Goal: Transaction & Acquisition: Purchase product/service

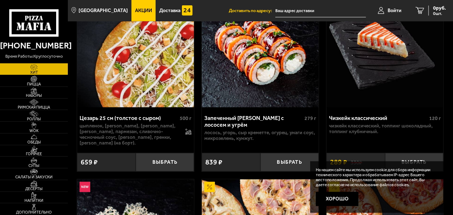
scroll to position [350, 0]
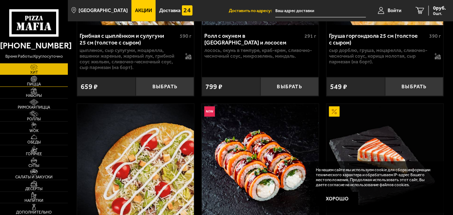
click at [34, 81] on img at bounding box center [34, 79] width 18 height 6
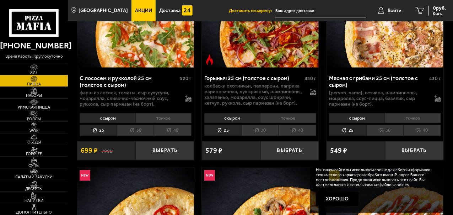
scroll to position [356, 0]
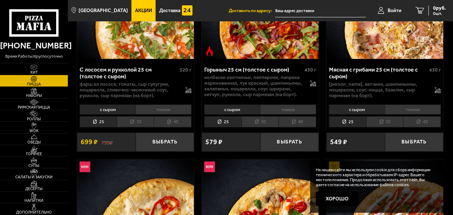
click at [363, 112] on li "с сыром" at bounding box center [357, 110] width 56 height 10
click at [415, 112] on li "тонкое" at bounding box center [413, 110] width 56 height 10
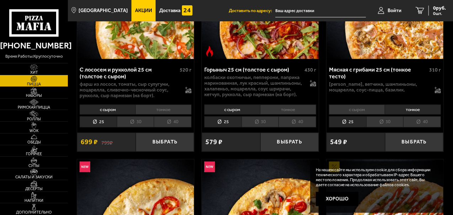
click at [371, 112] on li "с сыром" at bounding box center [357, 110] width 56 height 10
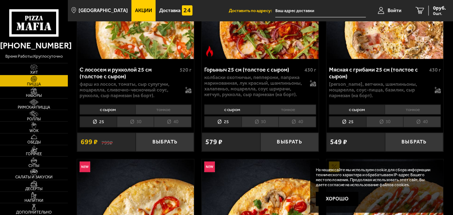
click at [384, 121] on li "30" at bounding box center [385, 121] width 37 height 11
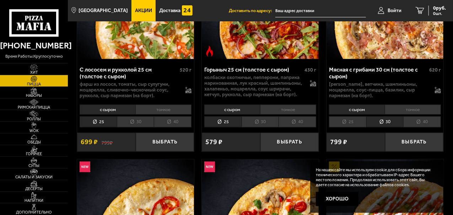
click at [347, 125] on li "25" at bounding box center [347, 121] width 37 height 11
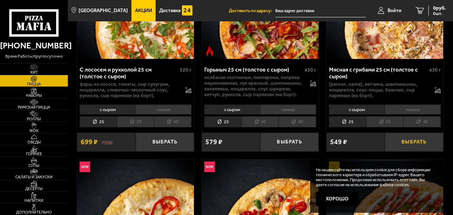
click at [416, 145] on button "Выбрать" at bounding box center [414, 142] width 59 height 19
click at [383, 125] on li "30" at bounding box center [385, 121] width 37 height 11
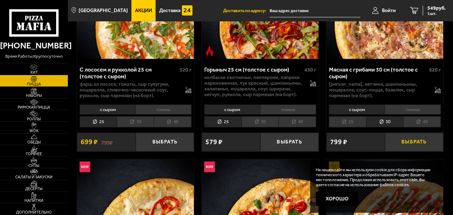
click at [414, 143] on button "Выбрать" at bounding box center [414, 142] width 59 height 19
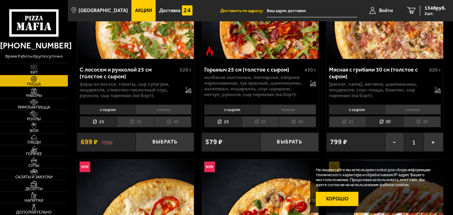
click at [335, 200] on button "Хорошо" at bounding box center [337, 199] width 43 height 14
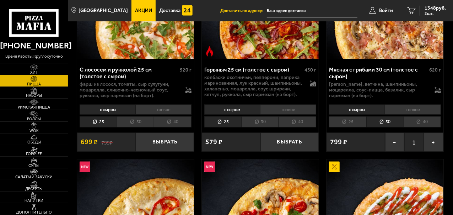
scroll to position [474, 0]
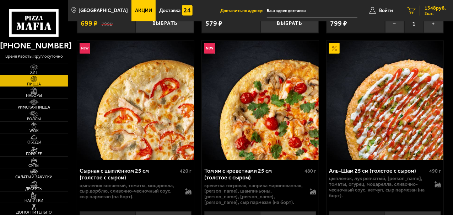
click at [436, 11] on span "2 шт." at bounding box center [435, 13] width 21 height 4
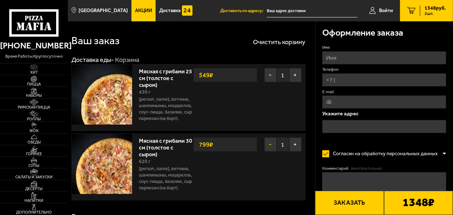
click at [267, 151] on button "−" at bounding box center [271, 144] width 12 height 14
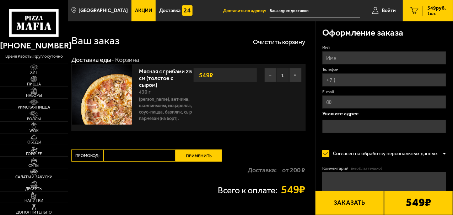
click at [167, 72] on link "Мясная с грибами 25 см (толстое с сыром)" at bounding box center [165, 77] width 53 height 22
click at [271, 74] on button "−" at bounding box center [271, 75] width 12 height 14
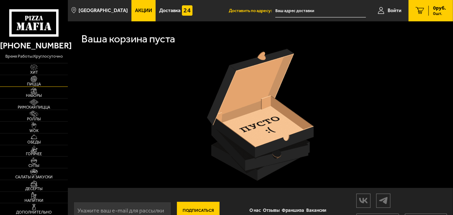
click at [36, 83] on span "Пицца" at bounding box center [34, 84] width 68 height 4
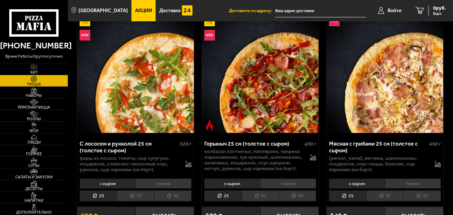
scroll to position [296, 0]
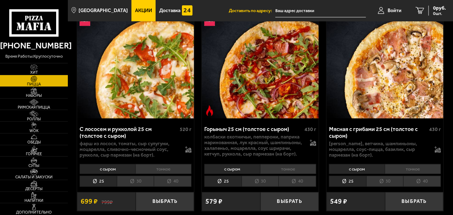
click at [387, 181] on li "30" at bounding box center [385, 181] width 37 height 11
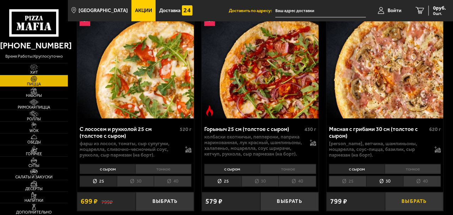
click at [415, 206] on button "Выбрать" at bounding box center [414, 201] width 59 height 19
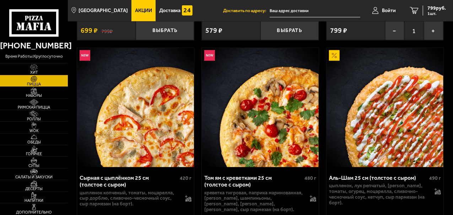
scroll to position [533, 0]
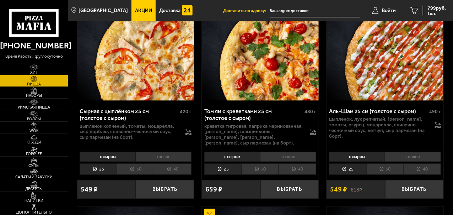
click at [390, 165] on li "30" at bounding box center [385, 169] width 37 height 11
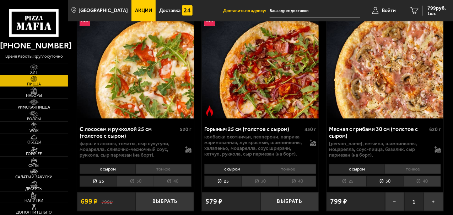
scroll to position [356, 0]
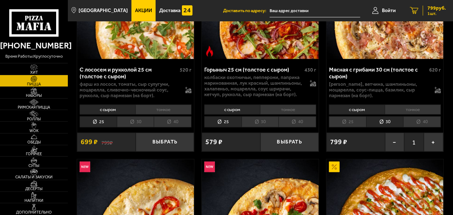
click at [433, 12] on span "1 шт." at bounding box center [437, 13] width 18 height 4
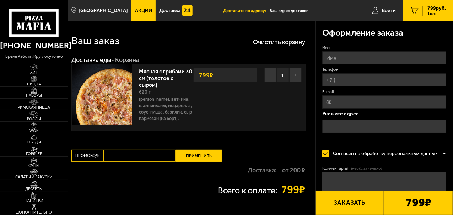
click at [344, 206] on button "Заказать" at bounding box center [349, 203] width 69 height 24
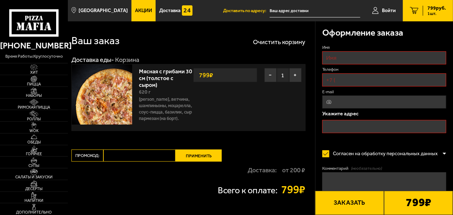
click at [359, 55] on input "Имя" at bounding box center [385, 57] width 124 height 13
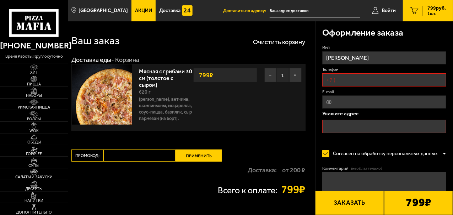
type input "[PERSON_NAME]"
click at [379, 80] on input "Телефон" at bounding box center [385, 79] width 124 height 13
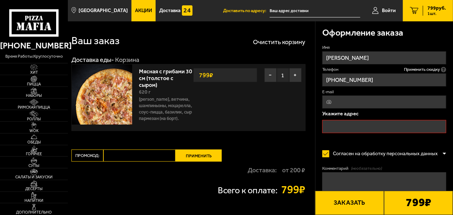
type input "[PHONE_NUMBER]"
click at [378, 124] on input "text" at bounding box center [385, 126] width 124 height 13
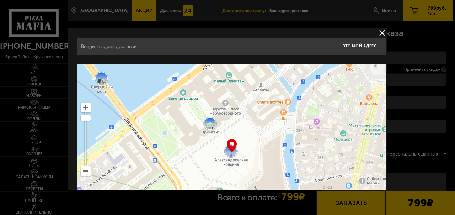
click at [380, 34] on button "delivery type" at bounding box center [382, 32] width 9 height 9
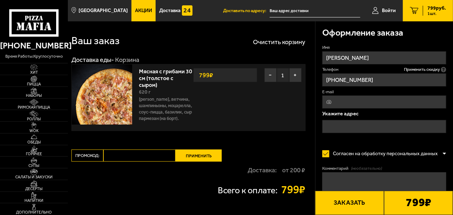
click at [363, 127] on input "text" at bounding box center [385, 126] width 124 height 13
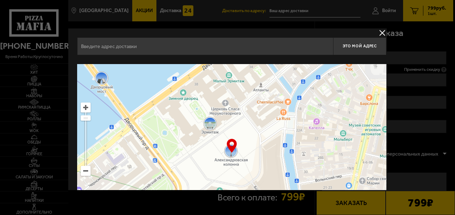
click at [378, 35] on button "delivery type" at bounding box center [382, 32] width 9 height 9
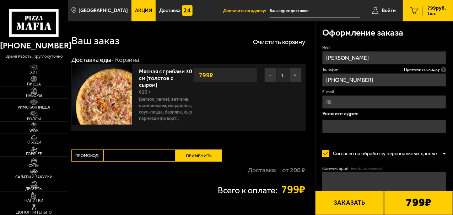
click at [359, 107] on input "E-mail" at bounding box center [385, 101] width 124 height 13
type input "[EMAIL_ADDRESS][DOMAIN_NAME]"
click at [386, 124] on input "text" at bounding box center [385, 126] width 124 height 13
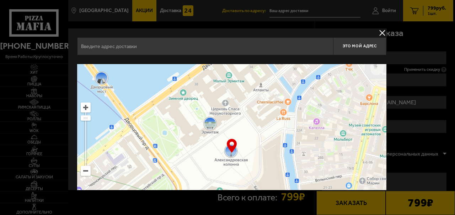
click at [182, 43] on input "text" at bounding box center [205, 46] width 256 height 18
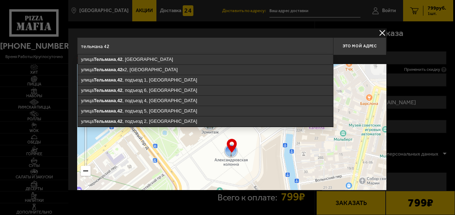
click at [158, 46] on input "тельмана 42" at bounding box center [205, 46] width 256 height 18
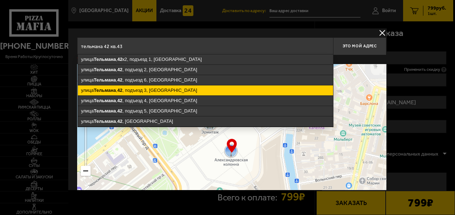
click at [158, 87] on ymaps "[STREET_ADDRESS]" at bounding box center [205, 90] width 255 height 10
type input "[STREET_ADDRESS]"
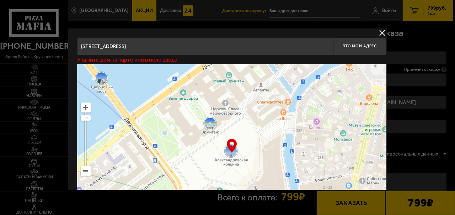
type input "[STREET_ADDRESS]"
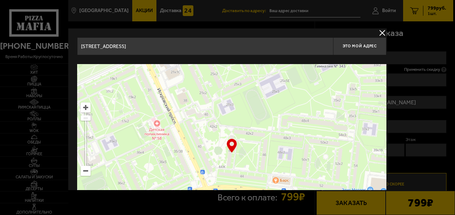
click at [216, 46] on input "[STREET_ADDRESS]" at bounding box center [205, 46] width 256 height 18
click at [239, 46] on input "[STREET_ADDRESS]" at bounding box center [205, 46] width 256 height 18
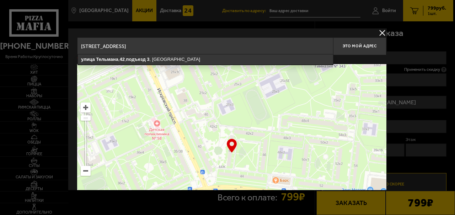
click at [223, 66] on ymaps at bounding box center [231, 153] width 309 height 178
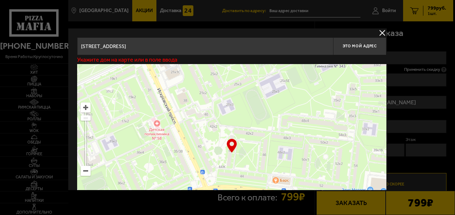
click at [211, 46] on input "[STREET_ADDRESS]" at bounding box center [205, 46] width 256 height 18
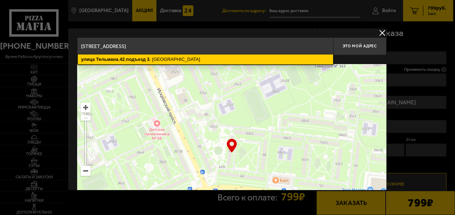
click at [210, 58] on ymaps "[STREET_ADDRESS]" at bounding box center [205, 59] width 255 height 10
type input "[STREET_ADDRESS]"
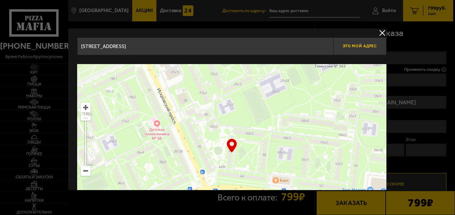
click at [368, 45] on span "Это мой адрес" at bounding box center [360, 46] width 34 height 5
type input "[STREET_ADDRESS]"
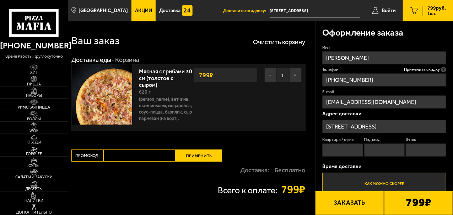
click at [340, 148] on input "Квартира / офис" at bounding box center [343, 149] width 41 height 13
type input "43"
click at [401, 148] on input "Подъезд" at bounding box center [384, 149] width 41 height 13
type input "3"
click at [426, 148] on input "Этаж" at bounding box center [426, 149] width 41 height 13
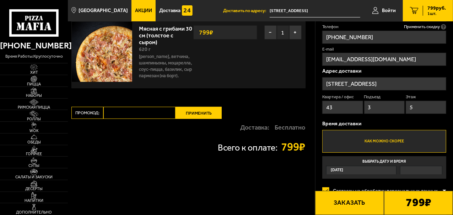
scroll to position [59, 0]
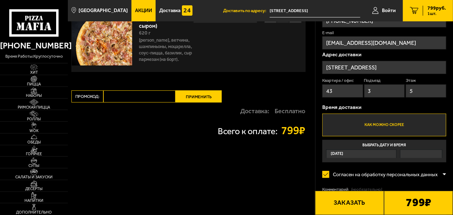
type input "5"
click at [390, 126] on label "Как можно скорее" at bounding box center [385, 124] width 124 height 23
click at [0, 0] on input "Как можно скорее" at bounding box center [0, 0] width 0 height 0
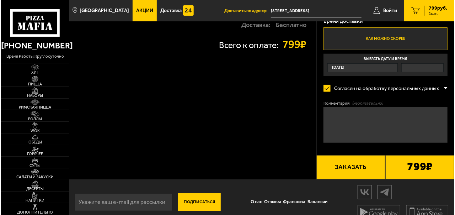
scroll to position [156, 0]
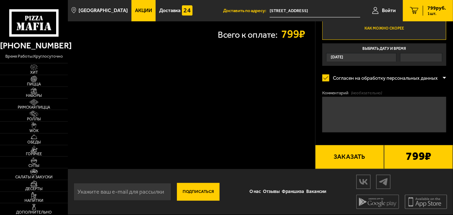
click at [347, 157] on button "Заказать" at bounding box center [349, 157] width 69 height 24
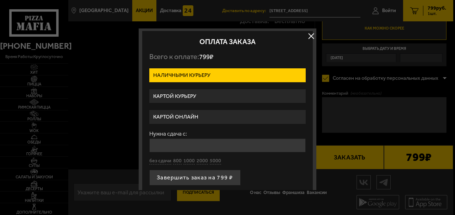
click at [232, 75] on label "Наличными курьеру" at bounding box center [227, 75] width 156 height 14
click at [0, 0] on input "Наличными курьеру" at bounding box center [0, 0] width 0 height 0
click at [218, 95] on label "Картой курьеру" at bounding box center [227, 96] width 156 height 14
click at [0, 0] on input "Картой курьеру" at bounding box center [0, 0] width 0 height 0
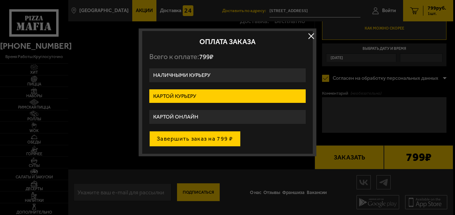
click at [189, 138] on button "Завершить заказ на 799 ₽" at bounding box center [194, 139] width 91 height 16
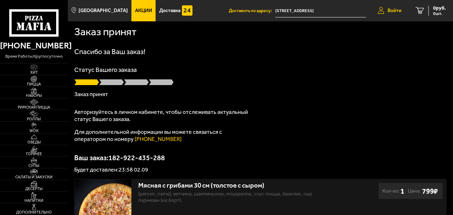
click at [394, 12] on span "Войти" at bounding box center [395, 10] width 14 height 5
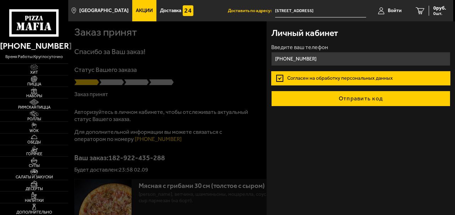
type input "[PHONE_NUMBER]"
click at [346, 96] on button "Отправить код" at bounding box center [360, 99] width 179 height 16
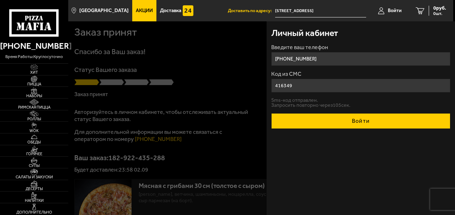
type input "416349"
click at [371, 121] on button "Войти" at bounding box center [360, 121] width 179 height 16
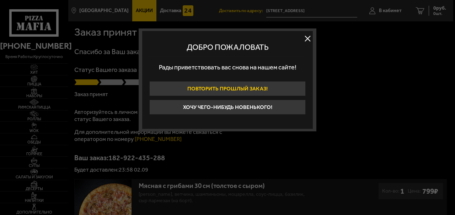
click at [258, 86] on button "Повторить прошлый заказ!" at bounding box center [227, 88] width 156 height 15
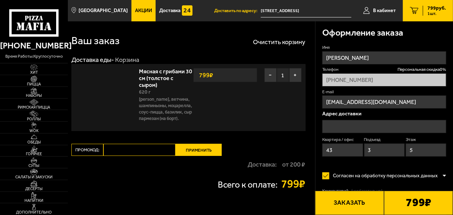
type input "[STREET_ADDRESS]"
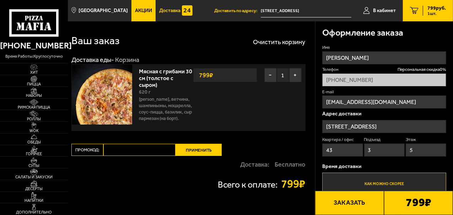
click at [159, 14] on link "Доставка" at bounding box center [176, 10] width 41 height 21
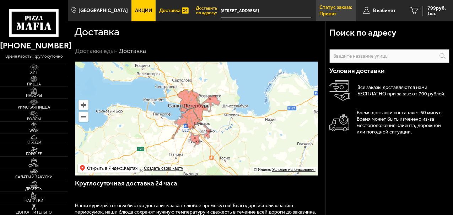
click at [337, 13] on p "Принят" at bounding box center [328, 13] width 17 height 5
